Goal: Check status: Check status

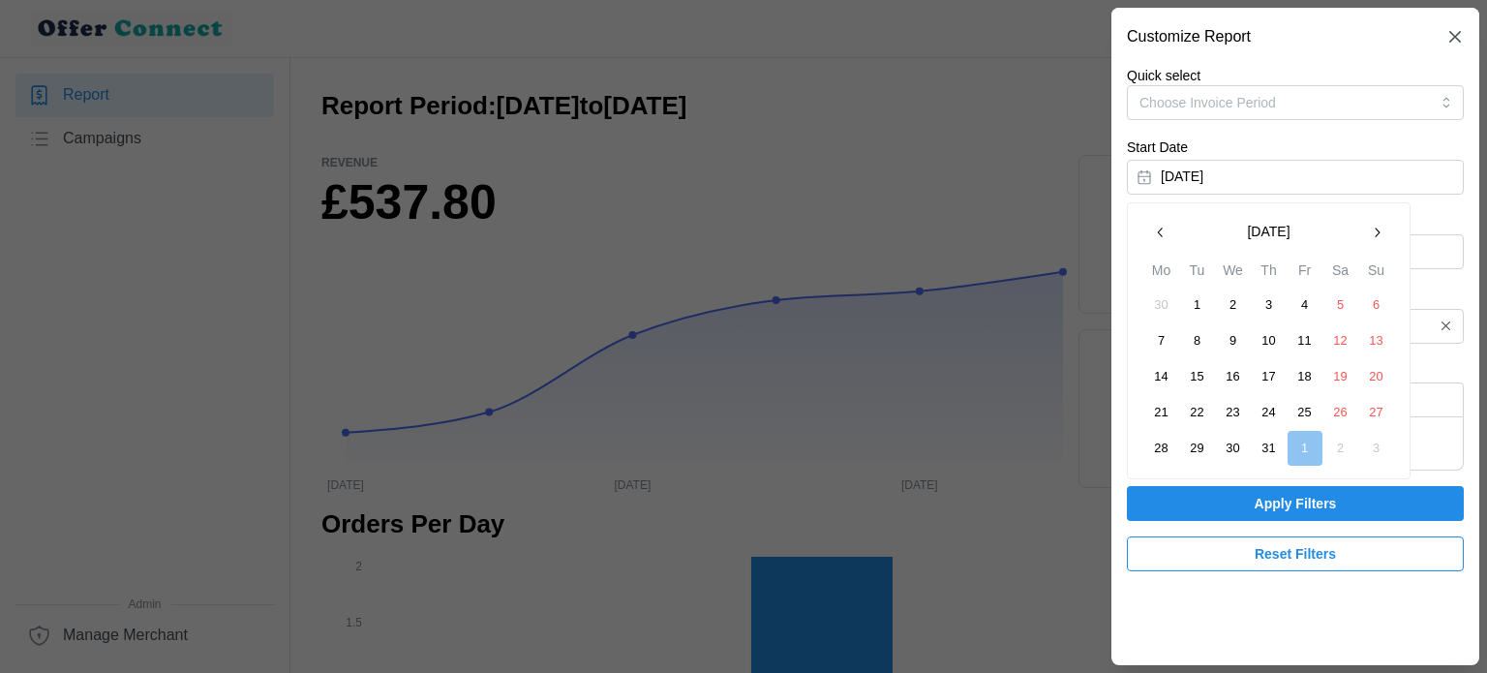
click at [1202, 314] on button "1" at bounding box center [1197, 304] width 35 height 35
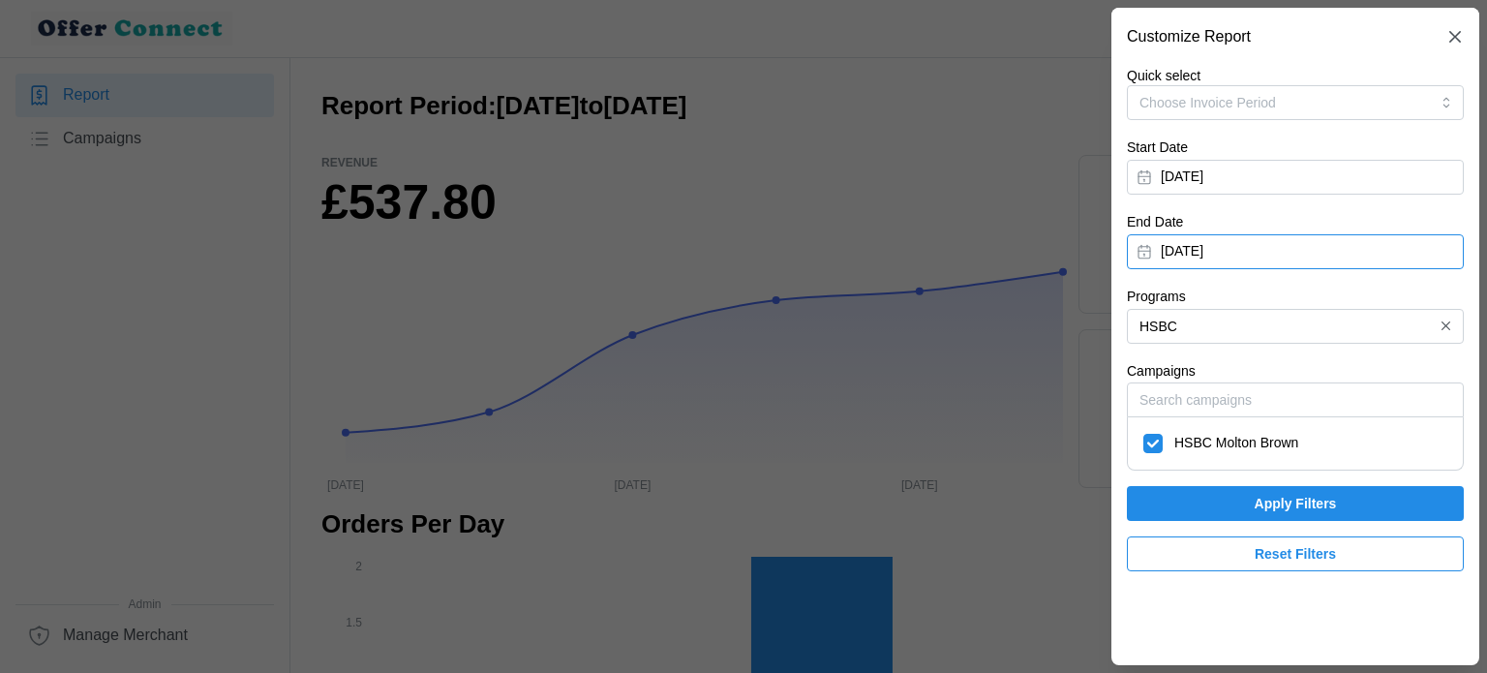
click at [1330, 254] on button "[DATE]" at bounding box center [1295, 251] width 337 height 35
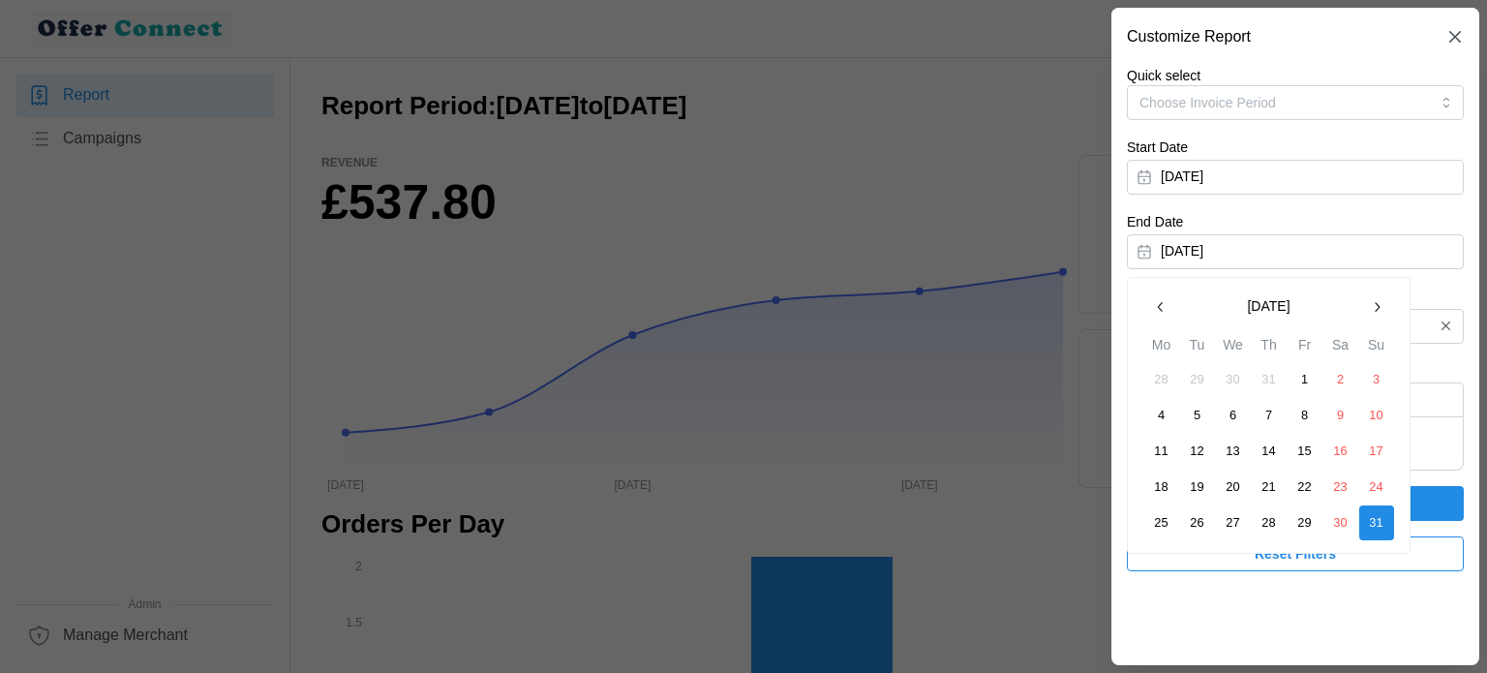
click at [1265, 380] on button "31" at bounding box center [1269, 379] width 35 height 35
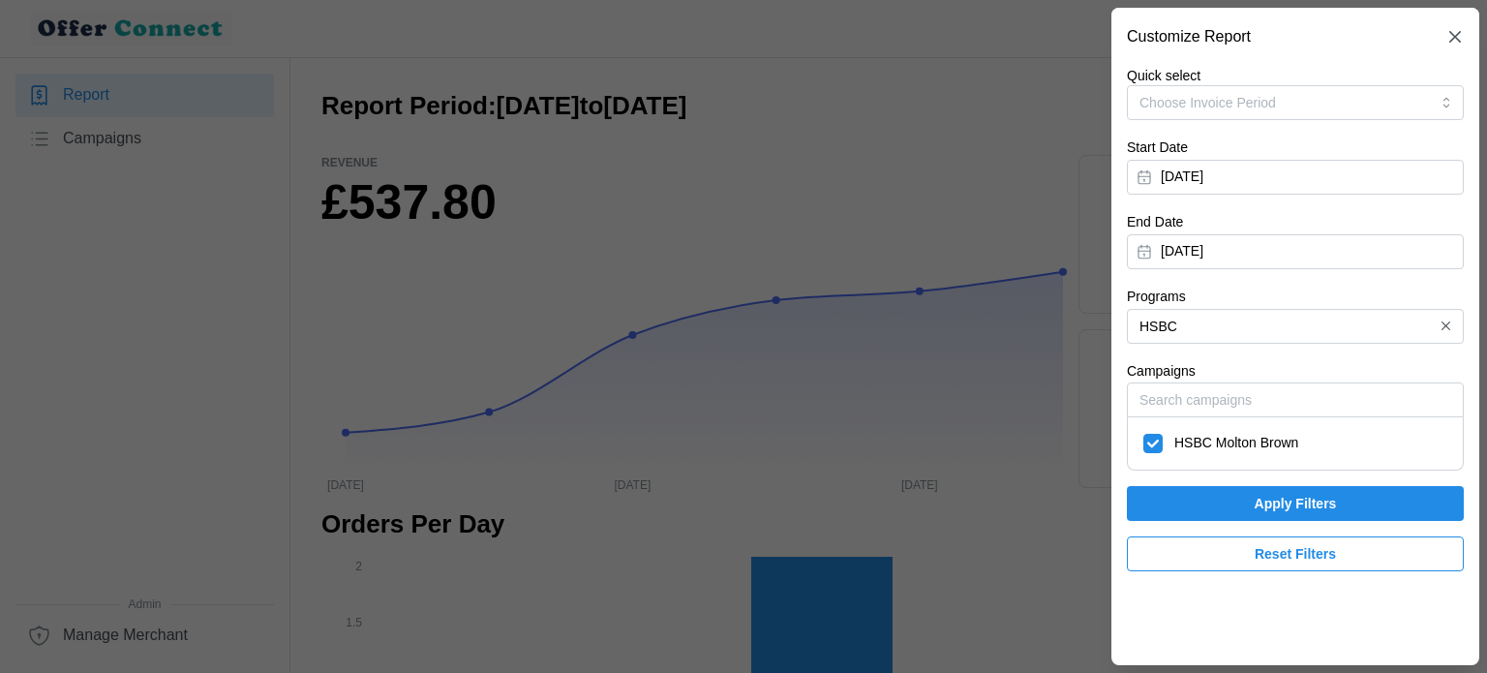
click at [1279, 504] on span "Apply Filters" at bounding box center [1295, 503] width 82 height 33
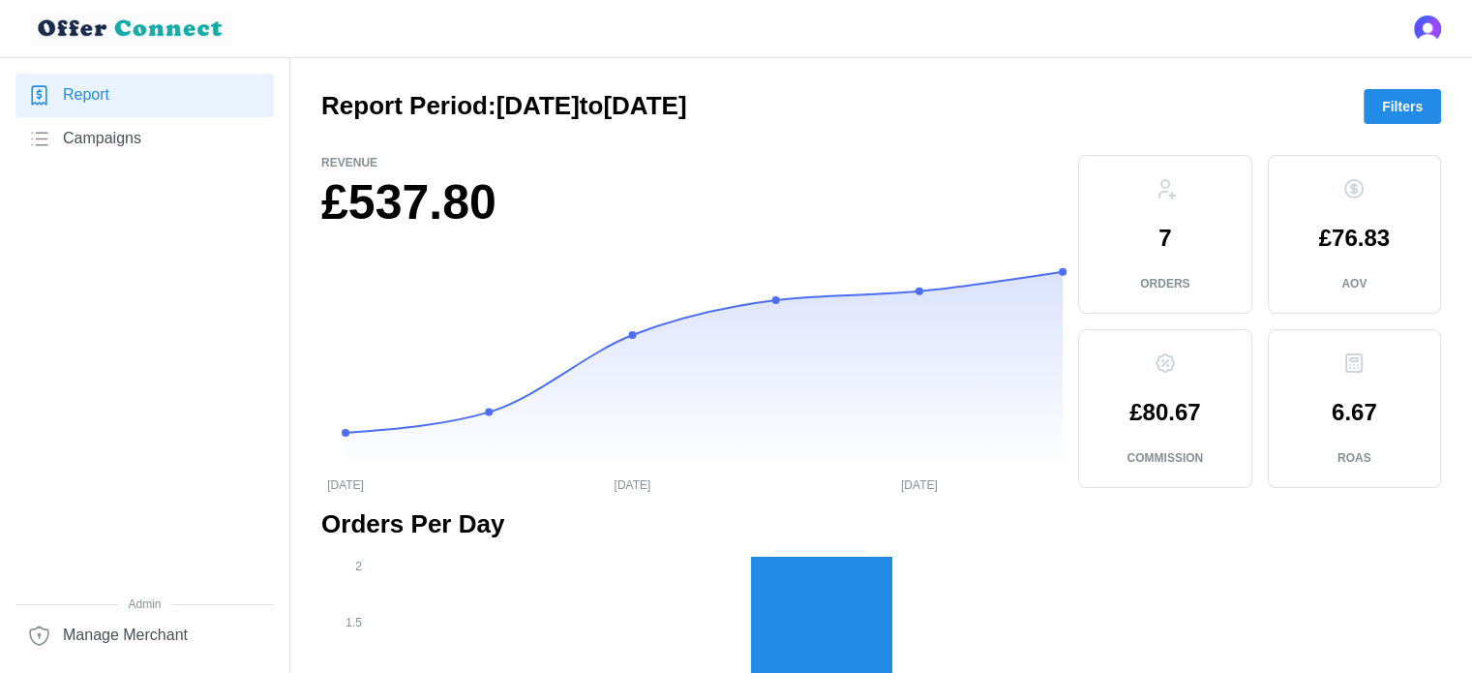
click at [1401, 111] on span "Filters" at bounding box center [1402, 106] width 41 height 33
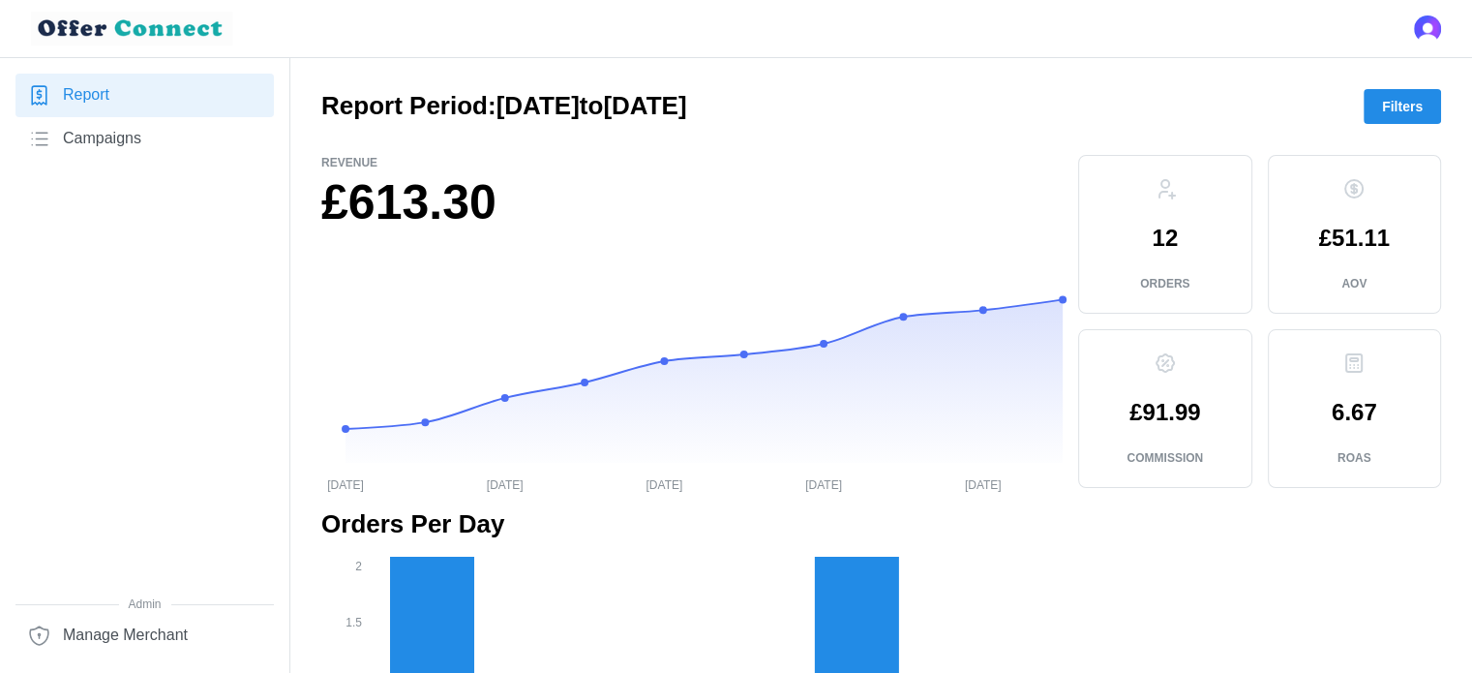
click at [1407, 105] on span "Filters" at bounding box center [1402, 106] width 41 height 33
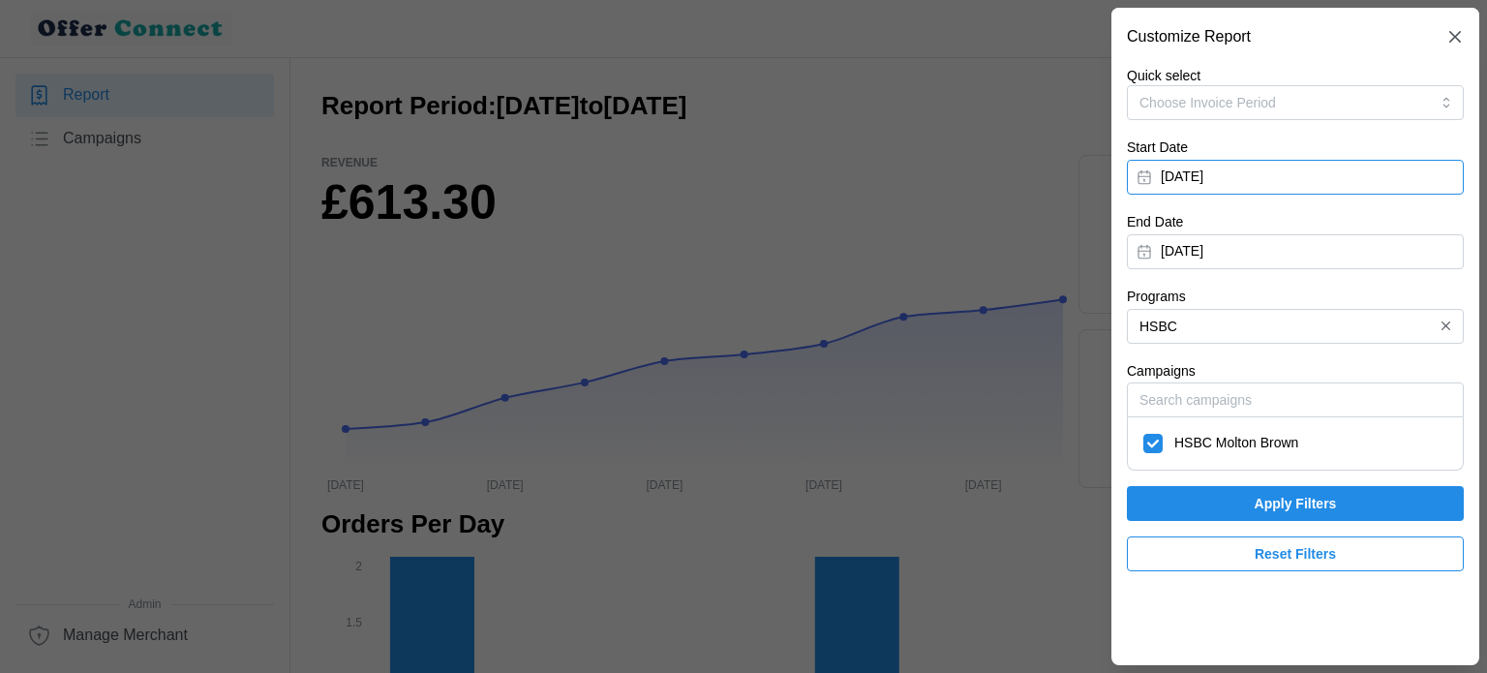
click at [1208, 172] on button "[DATE]" at bounding box center [1295, 177] width 337 height 35
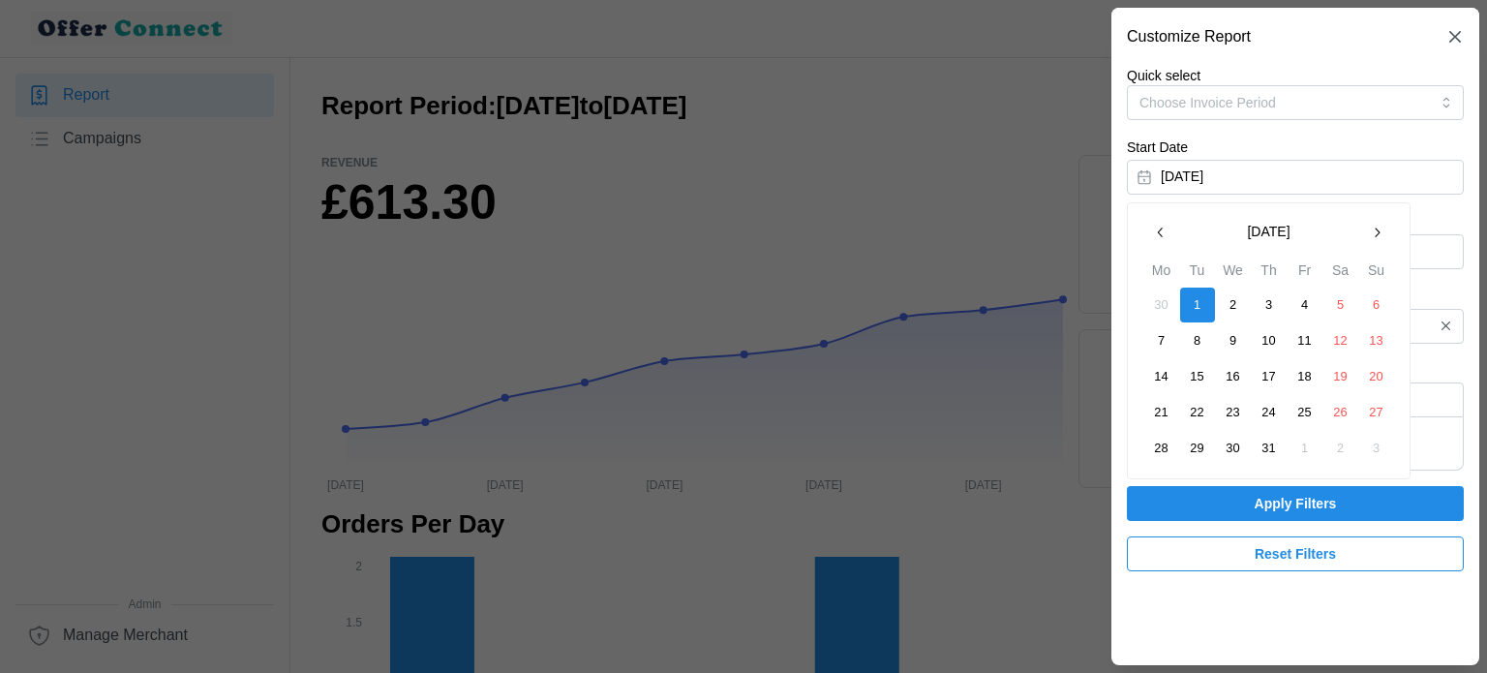
click at [1374, 246] on button "button" at bounding box center [1376, 232] width 35 height 35
click at [1308, 298] on button "1" at bounding box center [1304, 304] width 35 height 35
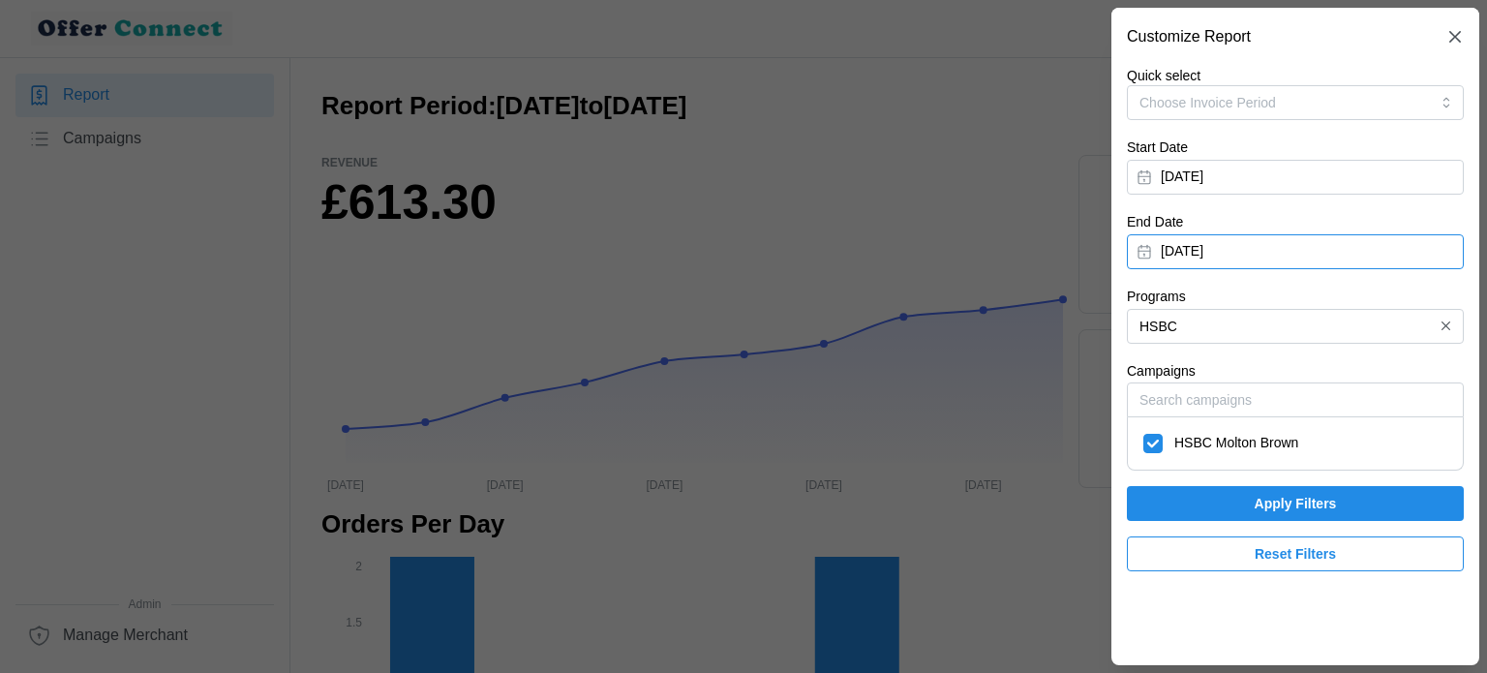
click at [1229, 249] on button "[DATE]" at bounding box center [1295, 251] width 337 height 35
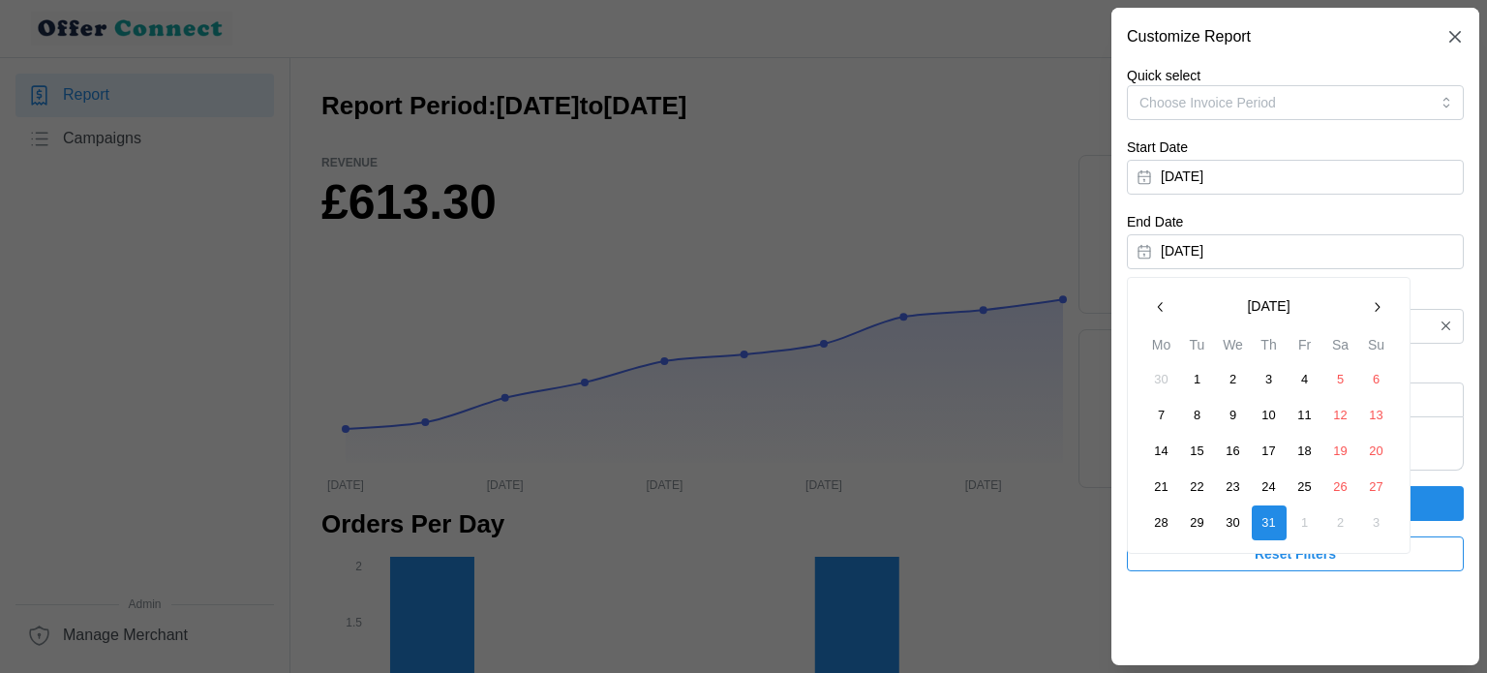
click at [1373, 317] on button "button" at bounding box center [1376, 306] width 35 height 35
click at [1362, 520] on button "31" at bounding box center [1376, 522] width 35 height 35
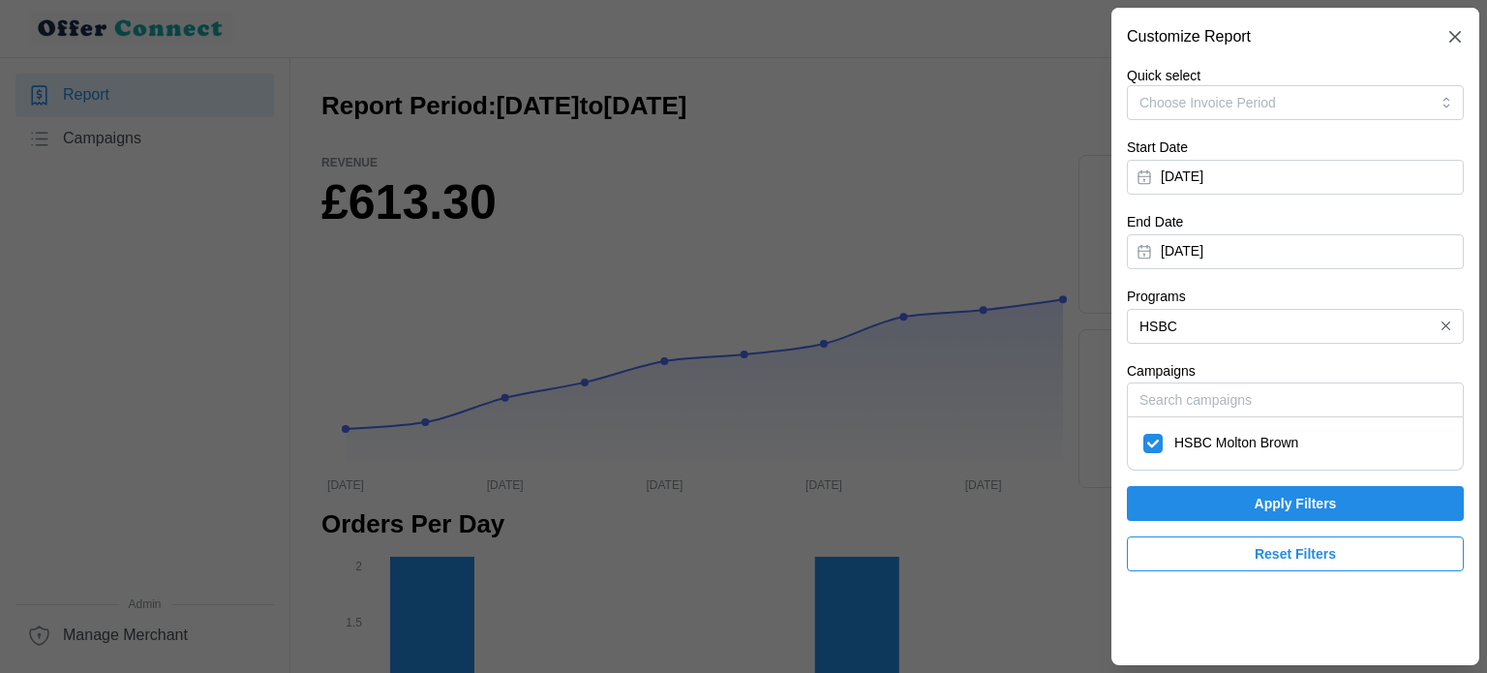
click at [1306, 495] on span "Apply Filters" at bounding box center [1295, 503] width 82 height 33
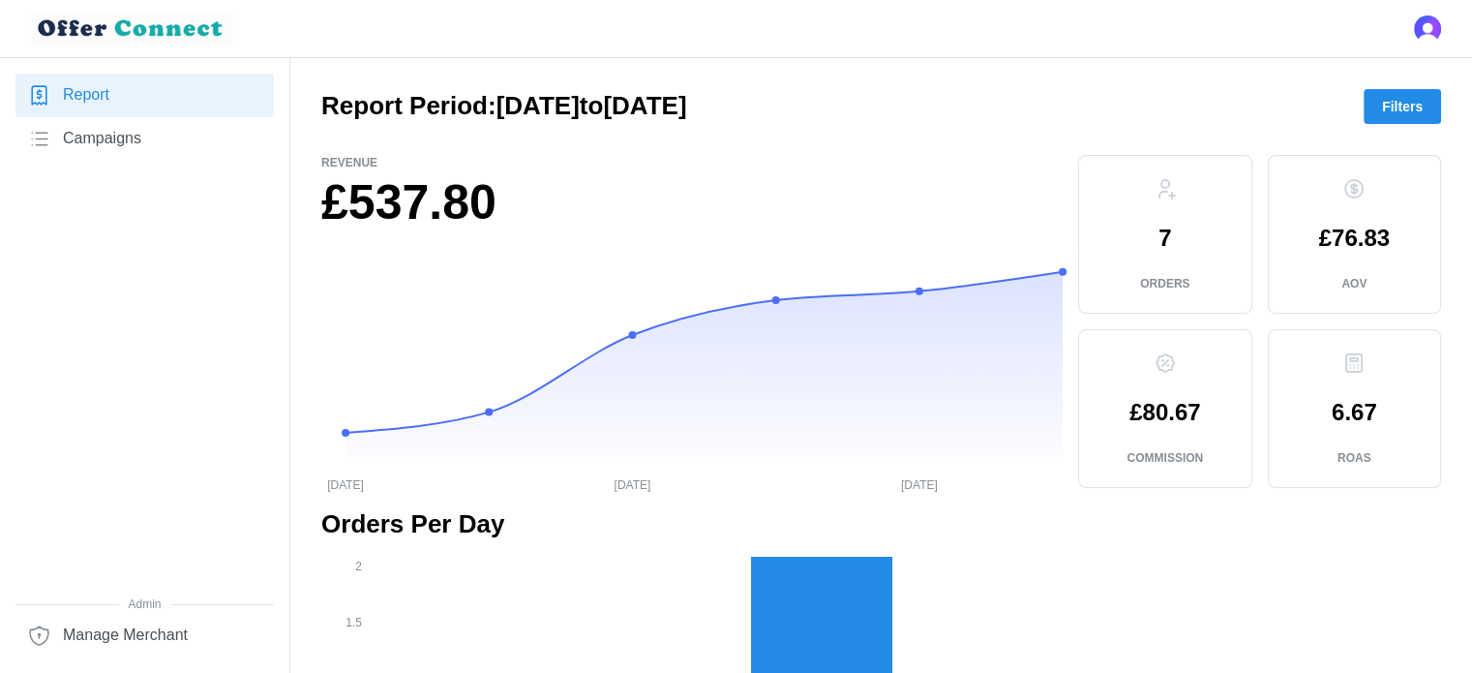
click at [1390, 100] on span "Filters" at bounding box center [1402, 106] width 41 height 33
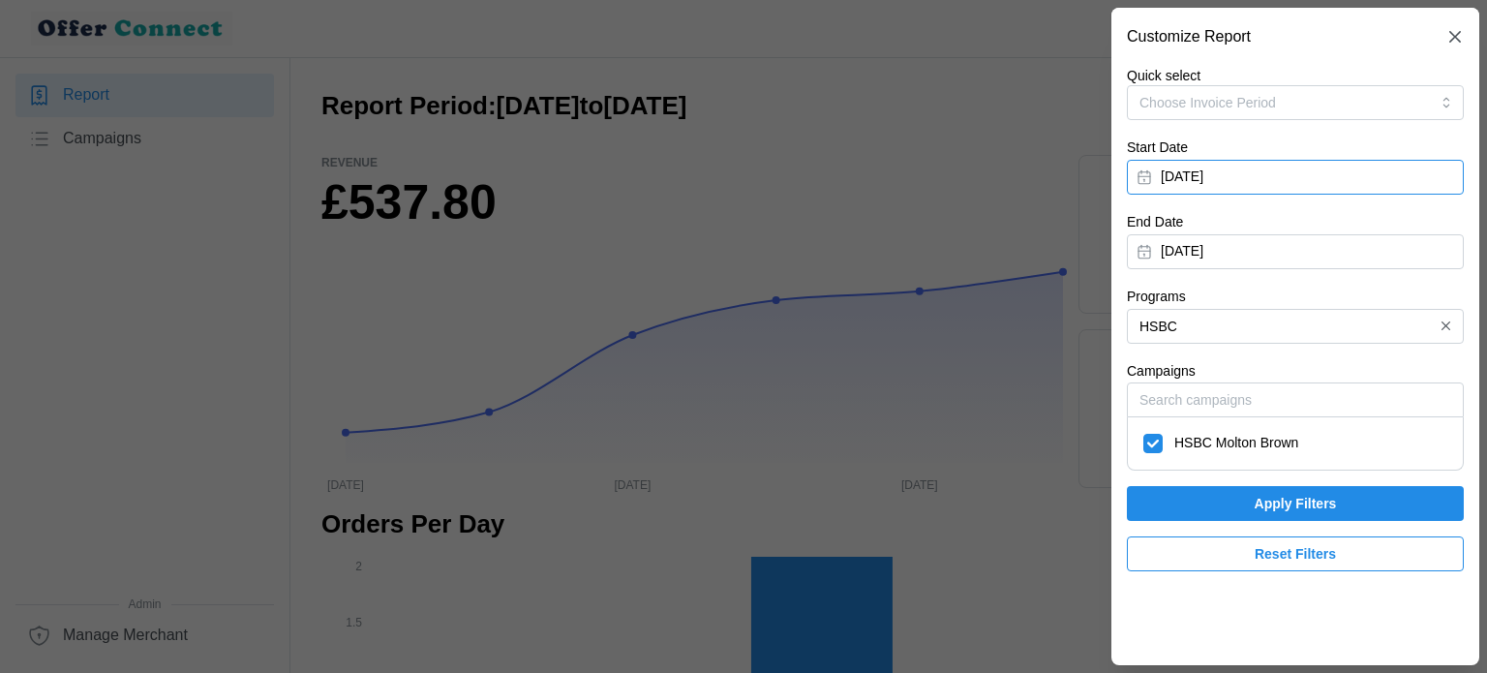
click at [1278, 169] on button "[DATE]" at bounding box center [1295, 177] width 337 height 35
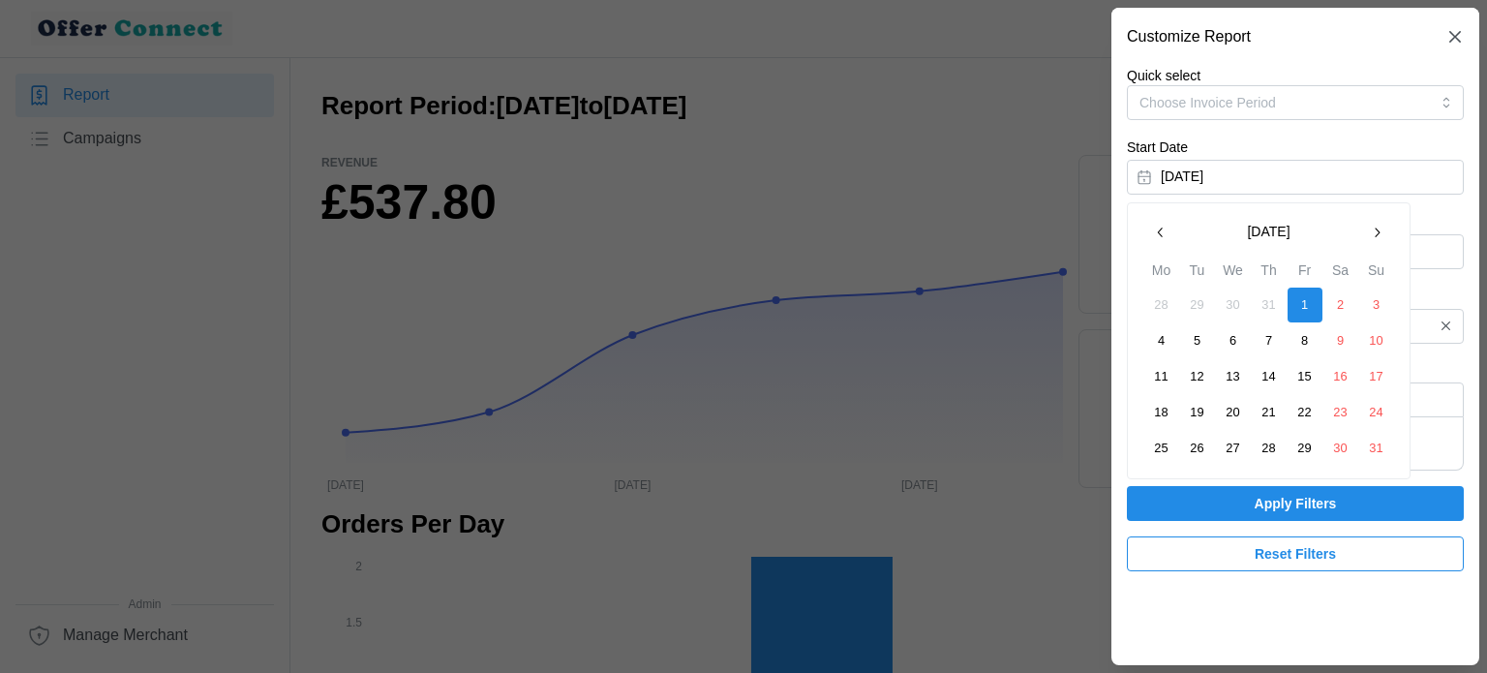
click at [1374, 243] on button "button" at bounding box center [1376, 232] width 35 height 35
click at [1158, 303] on button "1" at bounding box center [1161, 304] width 35 height 35
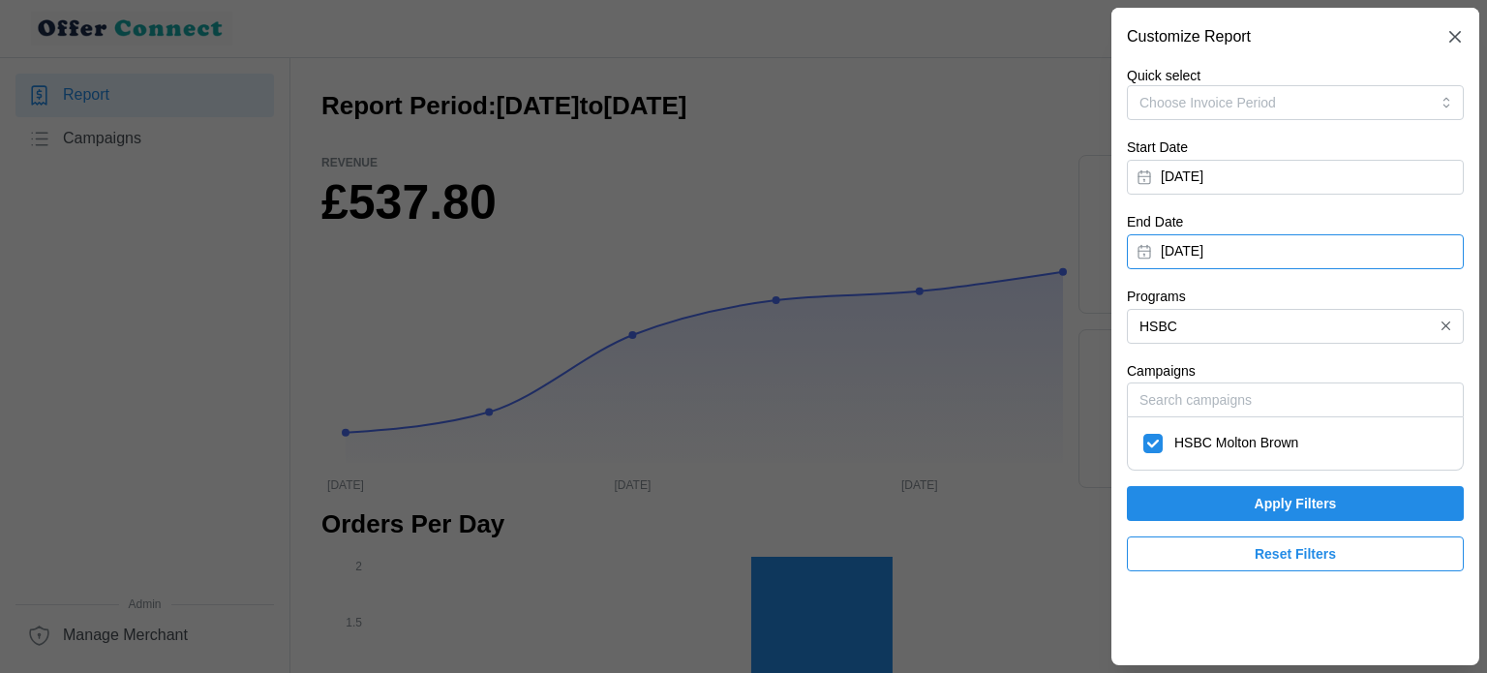
click at [1238, 245] on button "[DATE]" at bounding box center [1295, 251] width 337 height 35
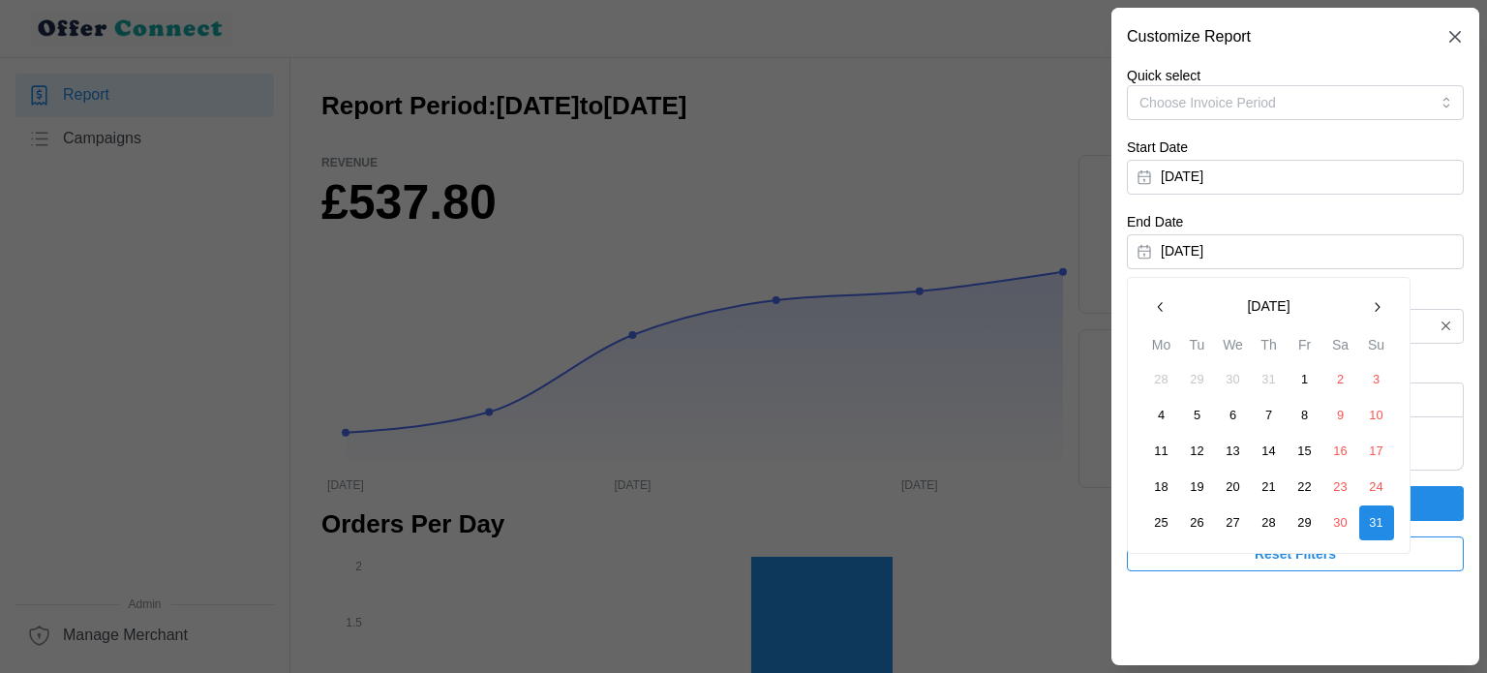
click at [1373, 308] on icon "button" at bounding box center [1376, 306] width 15 height 15
click at [1198, 520] on button "30" at bounding box center [1197, 522] width 35 height 35
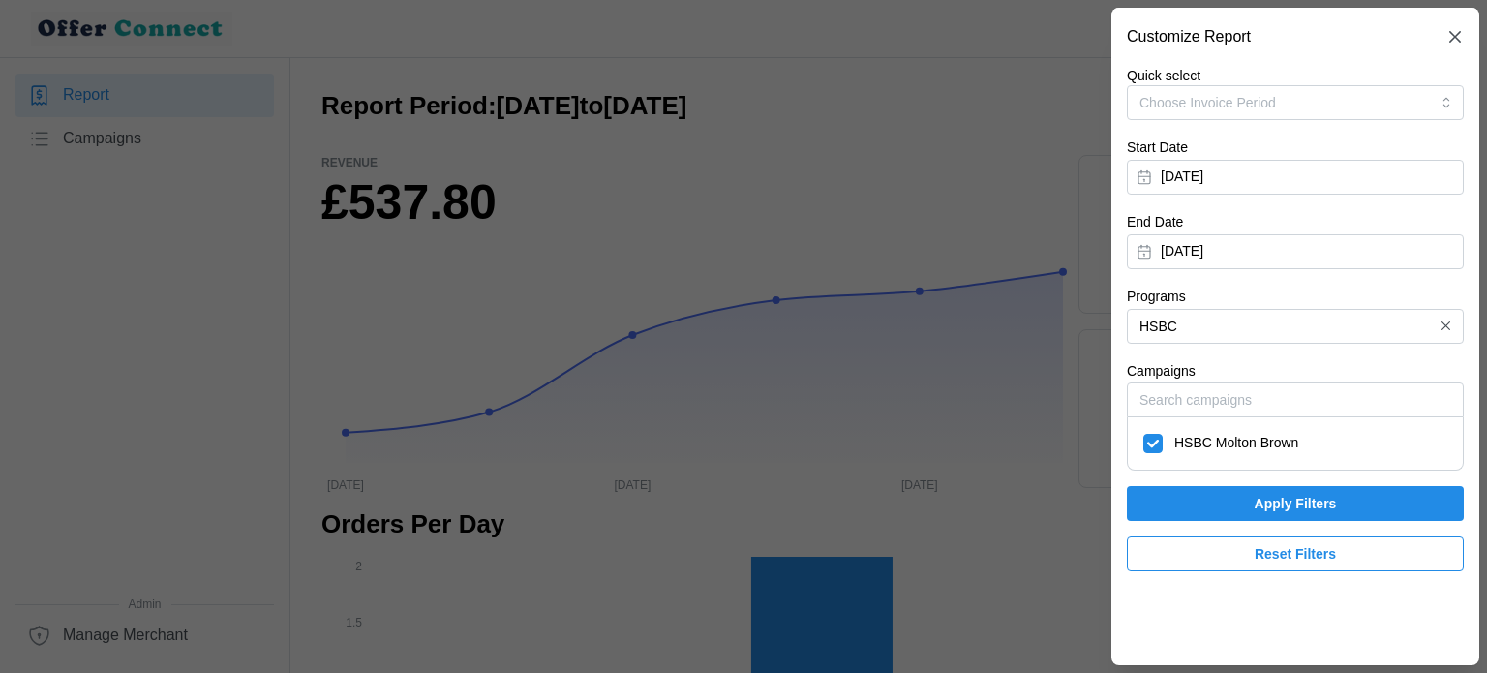
click at [1260, 504] on span "Apply Filters" at bounding box center [1295, 503] width 82 height 33
